Goal: Information Seeking & Learning: Learn about a topic

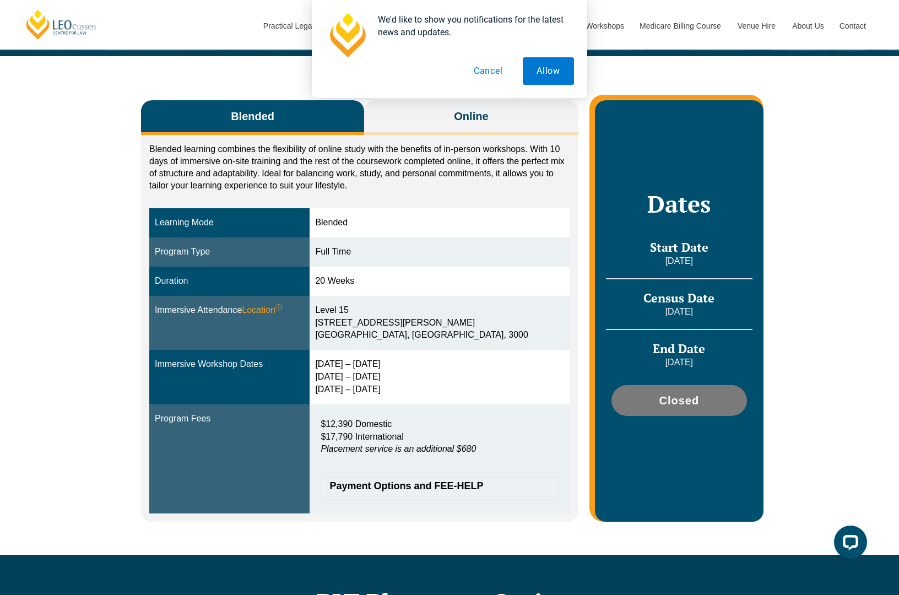
scroll to position [150, 0]
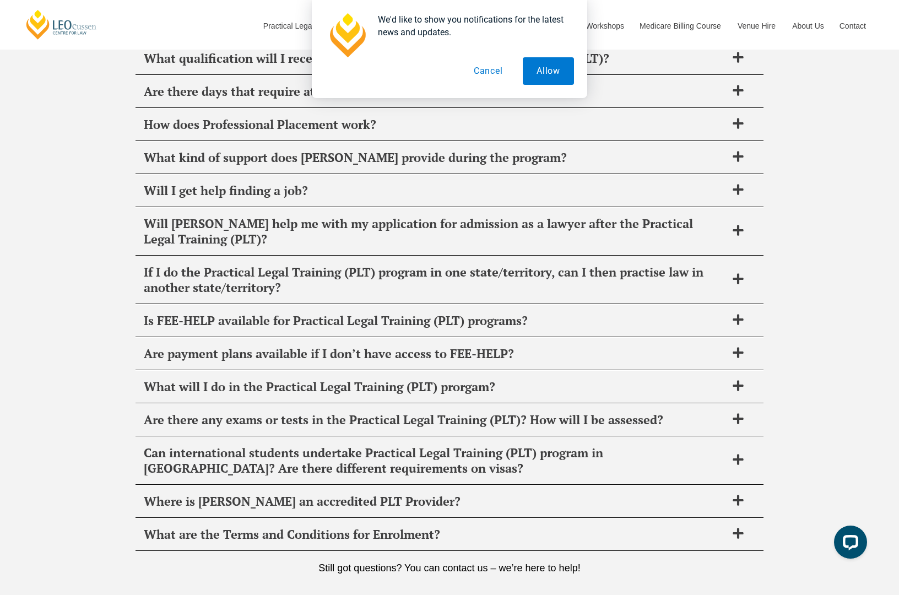
scroll to position [4673, 0]
